Goal: Register for event/course

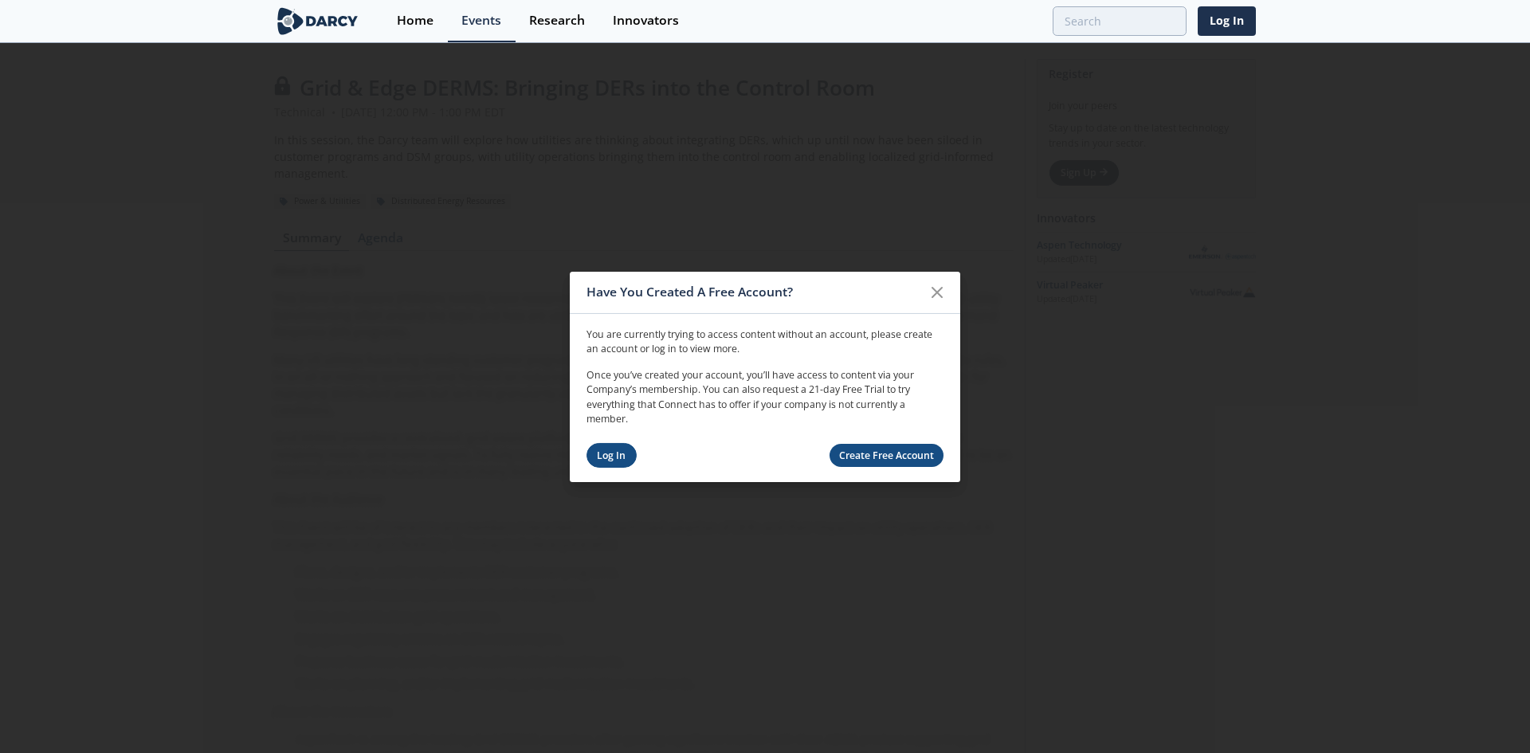
click at [626, 458] on link "Log In" at bounding box center [611, 455] width 50 height 25
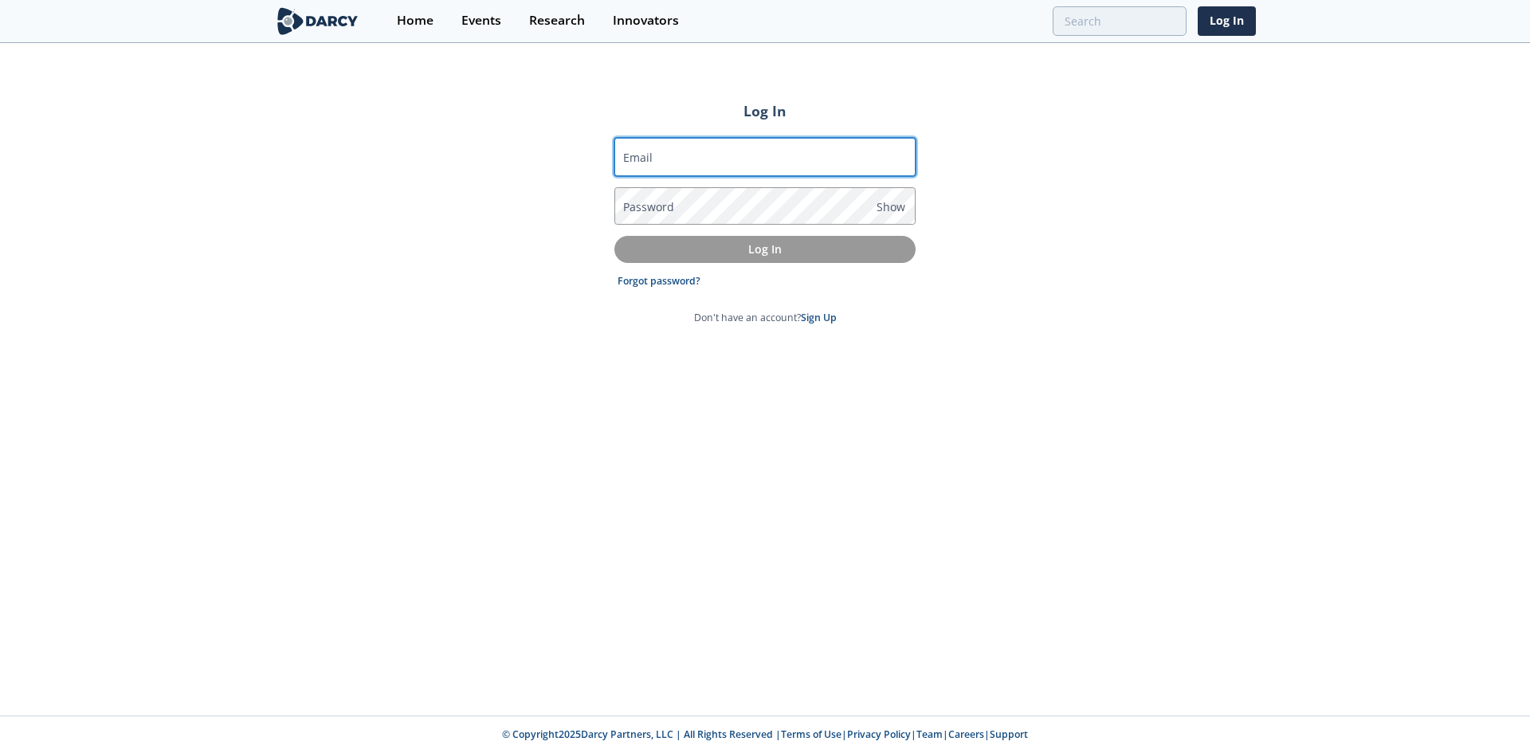
click at [775, 171] on input "Email" at bounding box center [764, 157] width 301 height 38
click at [653, 166] on input "Email" at bounding box center [764, 157] width 301 height 38
type input "[EMAIL_ADDRESS][DOMAIN_NAME]"
click at [681, 288] on link "Forgot password?" at bounding box center [659, 281] width 83 height 14
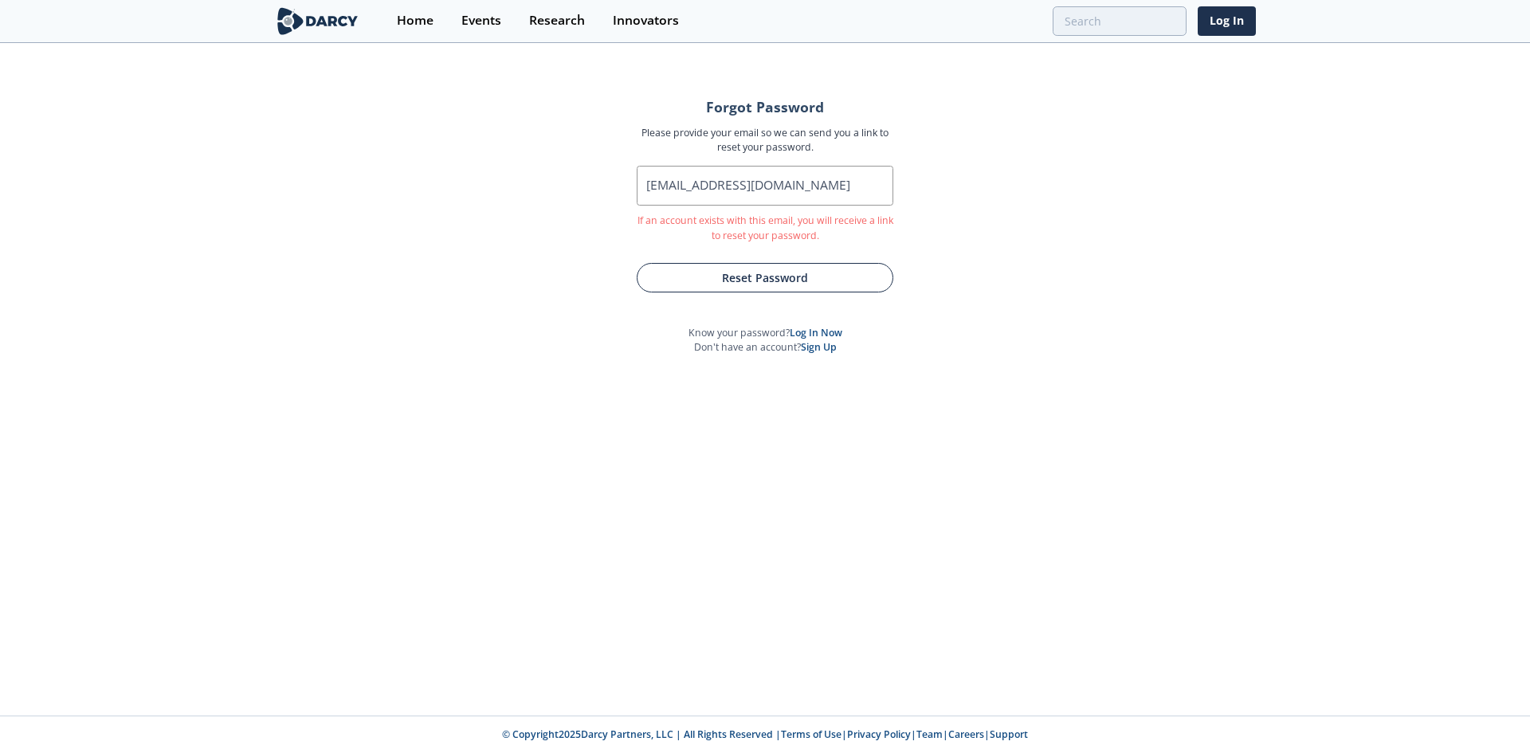
click at [828, 284] on button "Reset Password" at bounding box center [765, 277] width 257 height 29
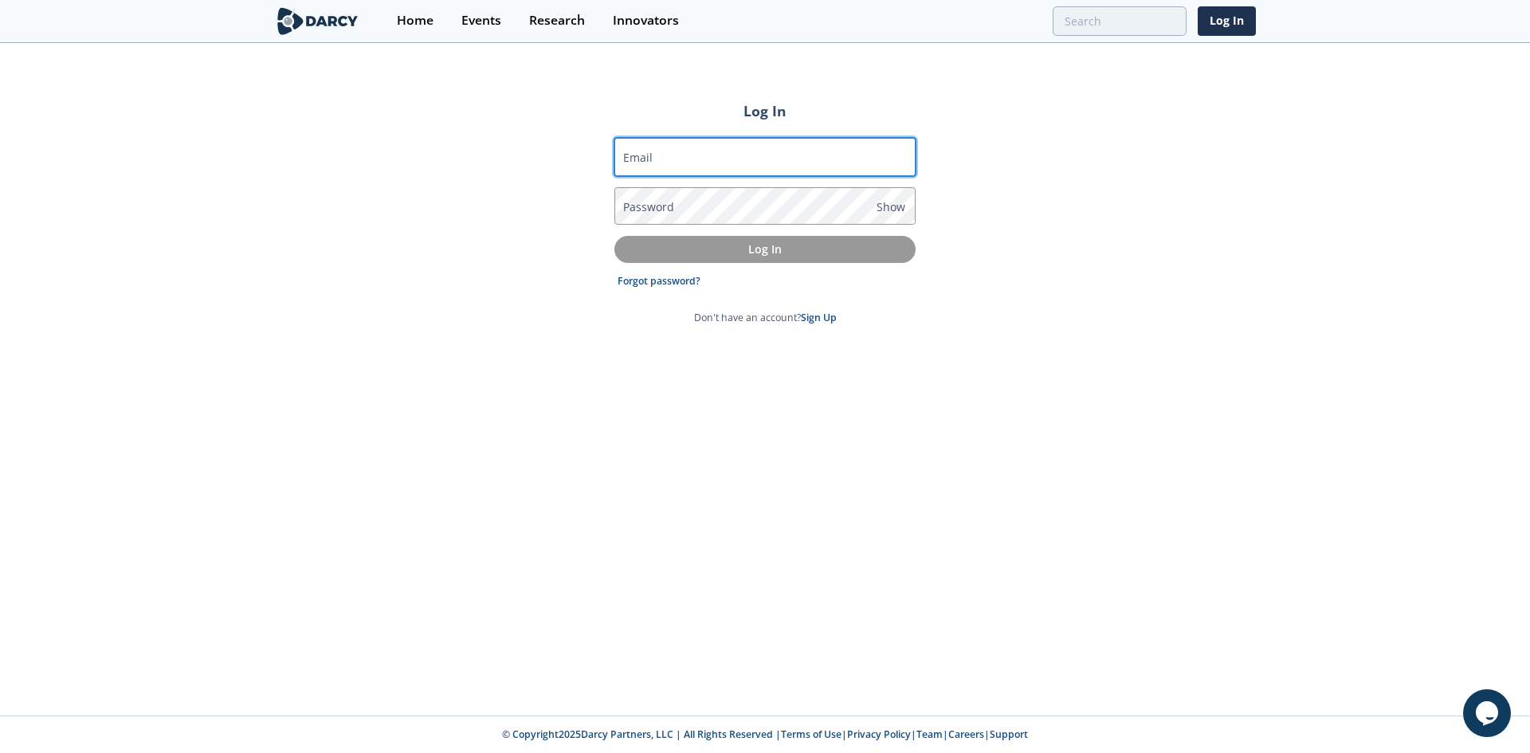
click at [731, 155] on input "Email" at bounding box center [764, 157] width 301 height 38
type input "[EMAIL_ADDRESS][DOMAIN_NAME]"
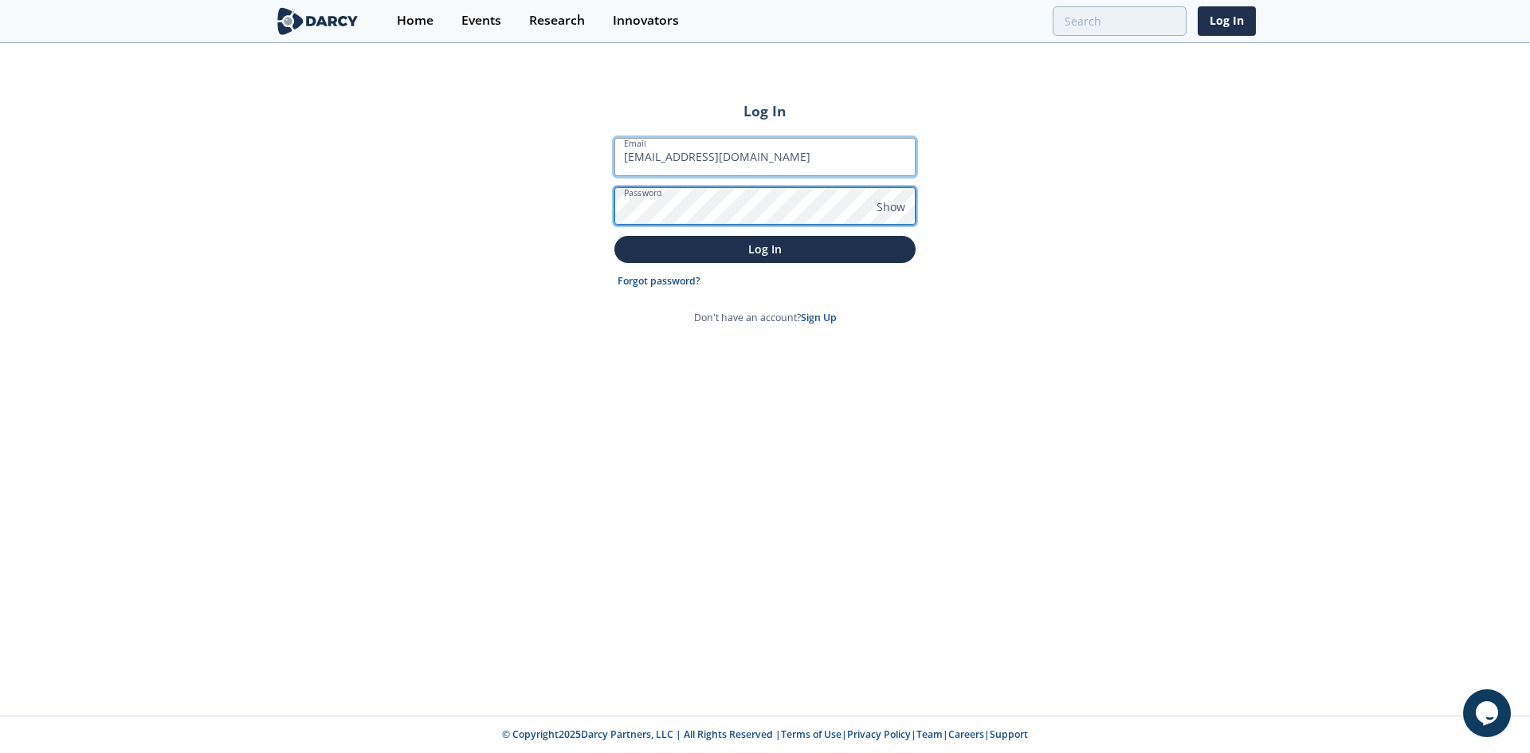
click at [614, 236] on button "Log In" at bounding box center [764, 249] width 301 height 26
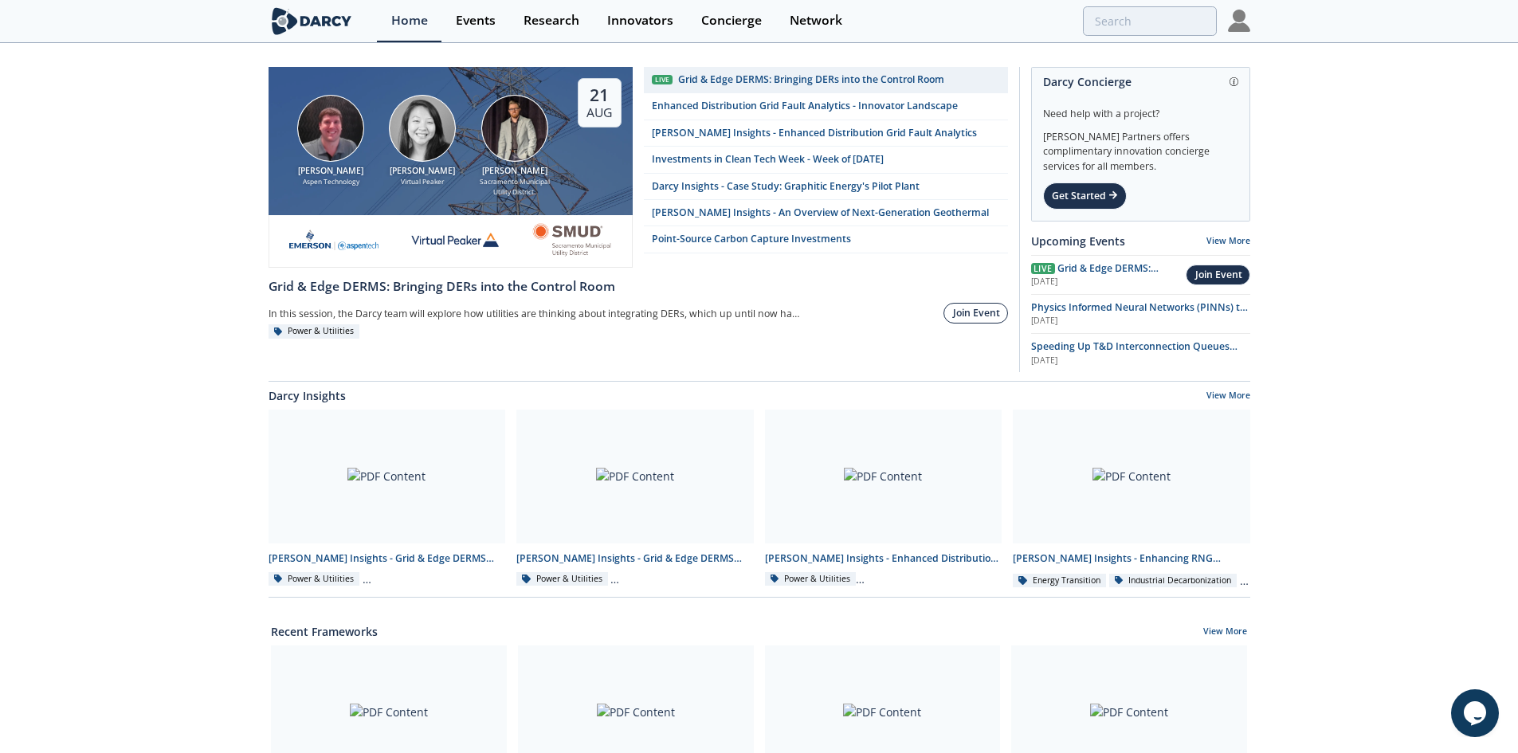
click at [974, 308] on div "Join Event" at bounding box center [976, 313] width 47 height 14
